Goal: Navigation & Orientation: Find specific page/section

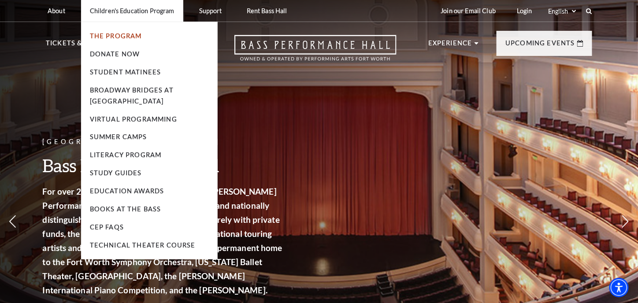
click at [132, 37] on link "The Program" at bounding box center [116, 35] width 52 height 7
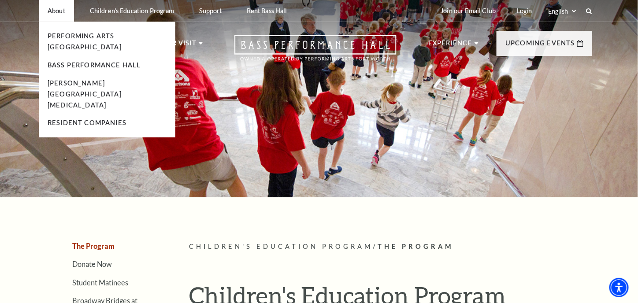
click at [50, 8] on p "About" at bounding box center [57, 10] width 18 height 7
click at [58, 10] on p "About" at bounding box center [57, 10] width 18 height 7
